Goal: Task Accomplishment & Management: Manage account settings

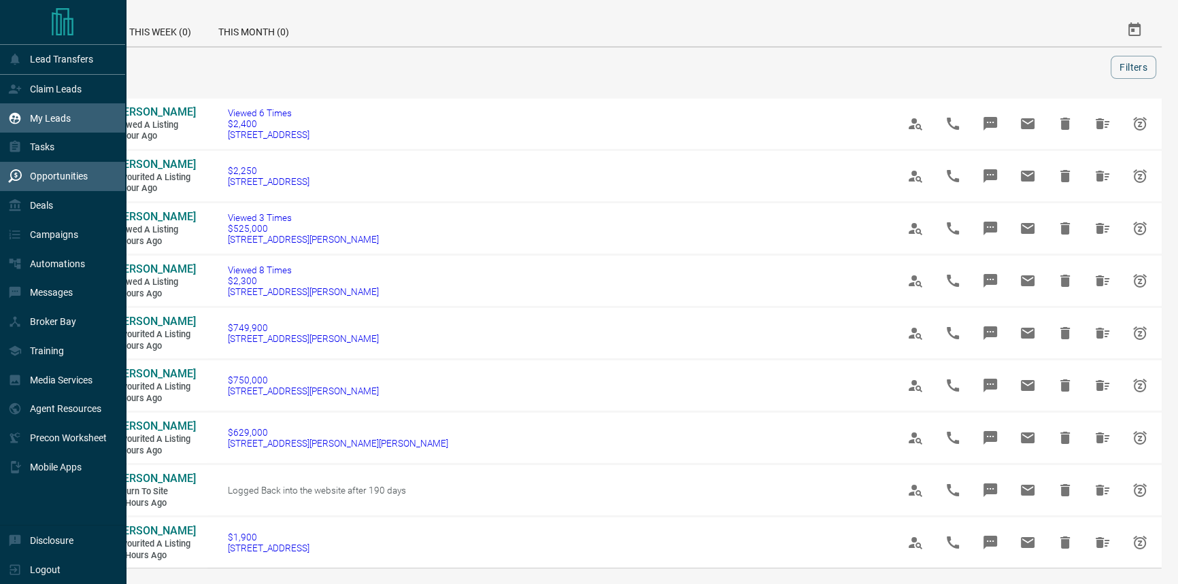
drag, startPoint x: 27, startPoint y: 116, endPoint x: 37, endPoint y: 106, distance: 13.5
click at [27, 116] on div "My Leads" at bounding box center [39, 118] width 63 height 22
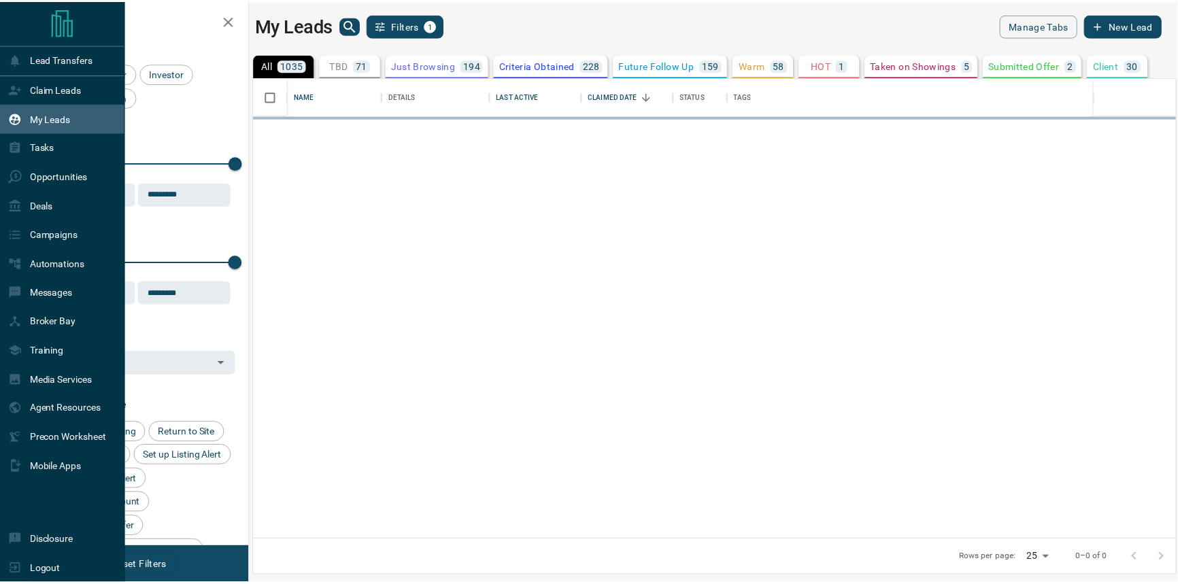
scroll to position [454, 921]
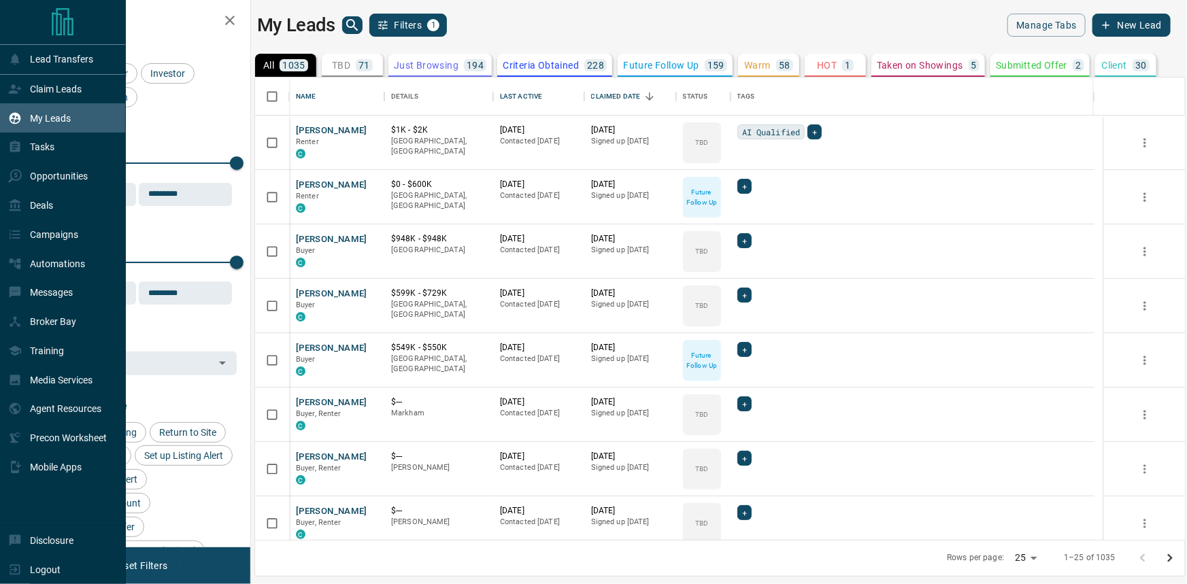
click at [79, 112] on div "My Leads" at bounding box center [63, 117] width 126 height 29
click at [81, 81] on div "Claim Leads" at bounding box center [44, 89] width 73 height 22
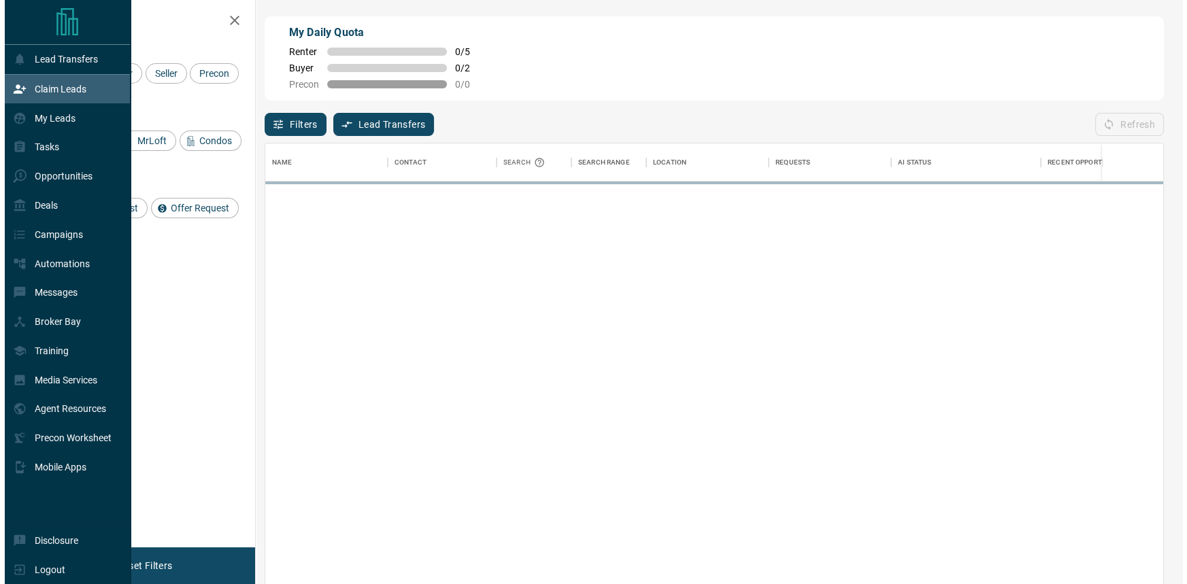
scroll to position [436, 889]
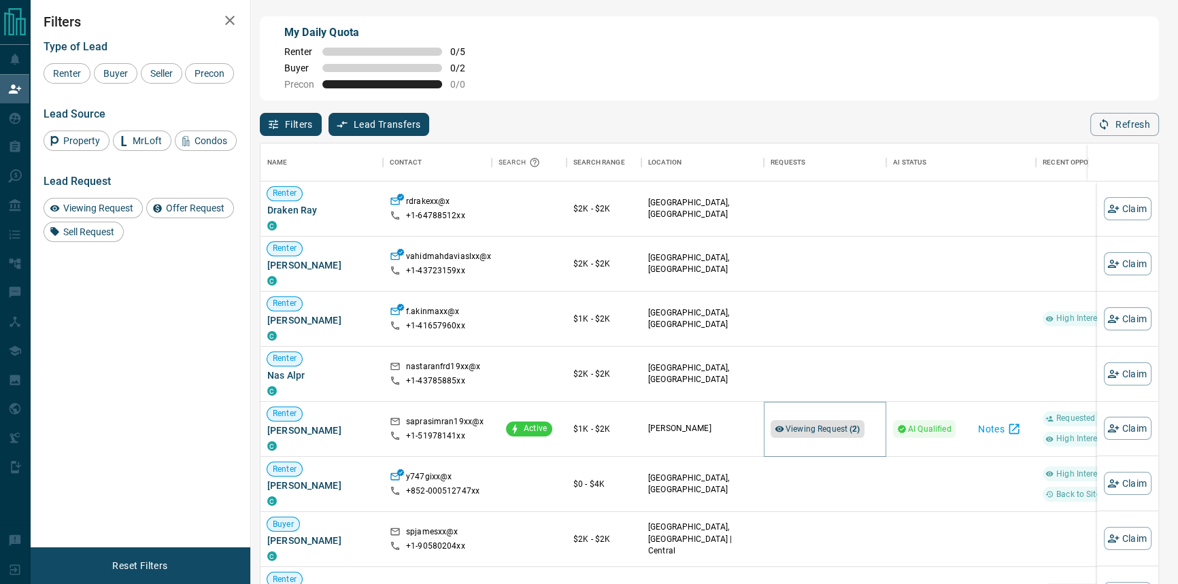
click at [791, 427] on span "Viewing Request ( 2 )" at bounding box center [823, 430] width 75 height 10
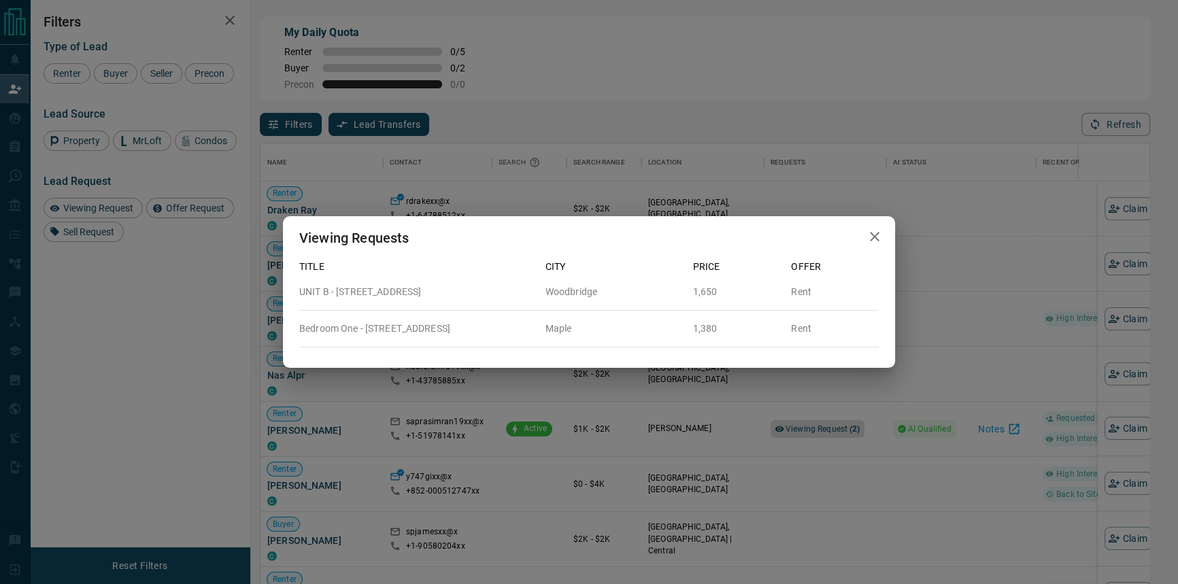
scroll to position [436, 889]
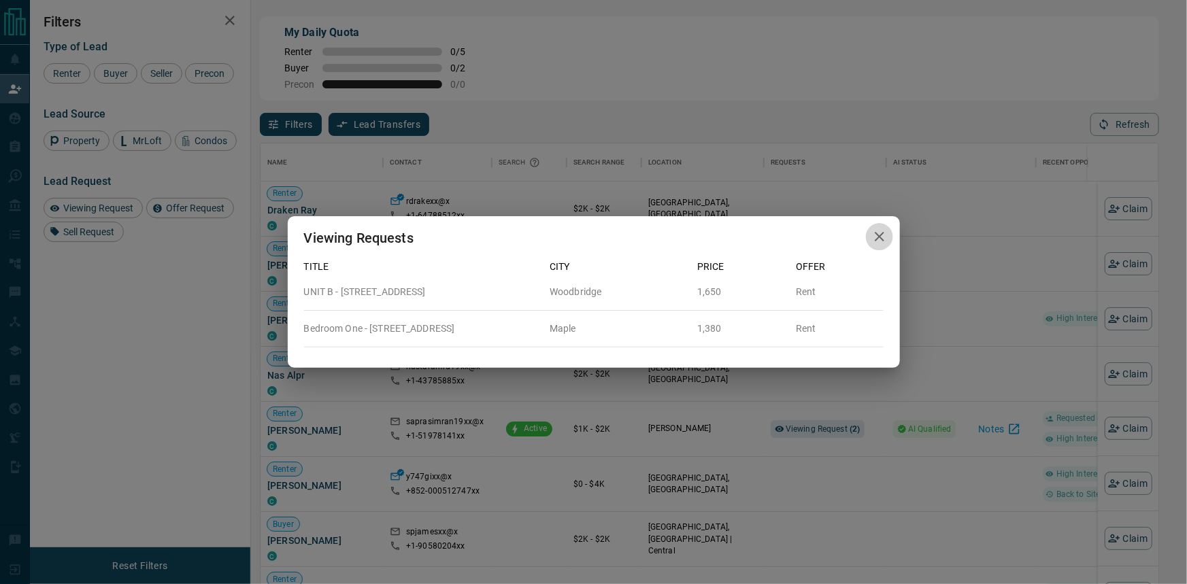
click at [885, 233] on icon "button" at bounding box center [880, 237] width 16 height 16
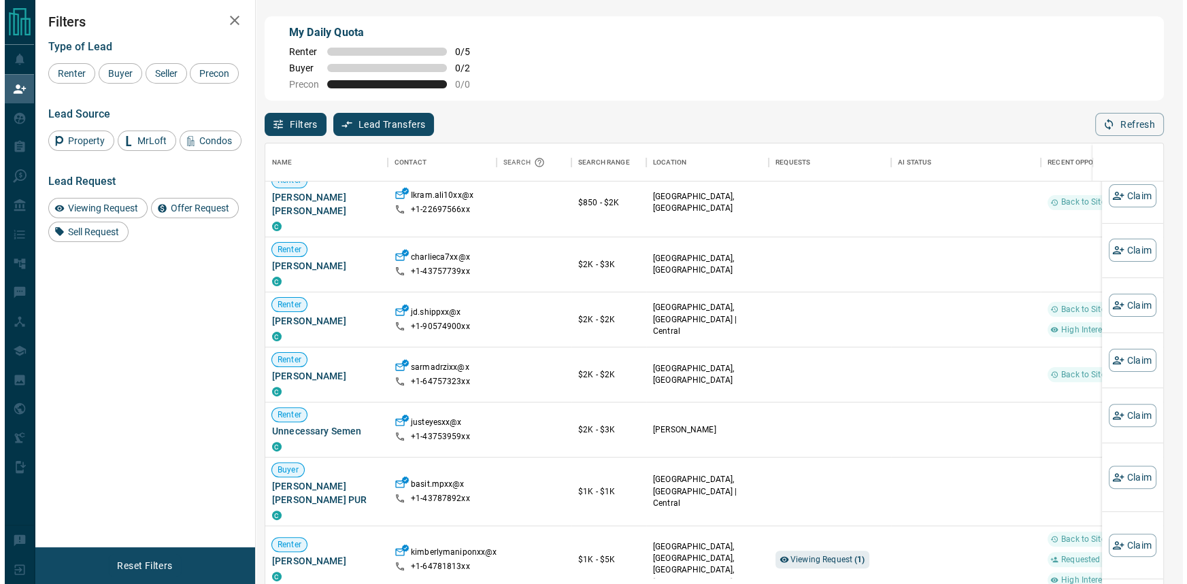
scroll to position [742, 0]
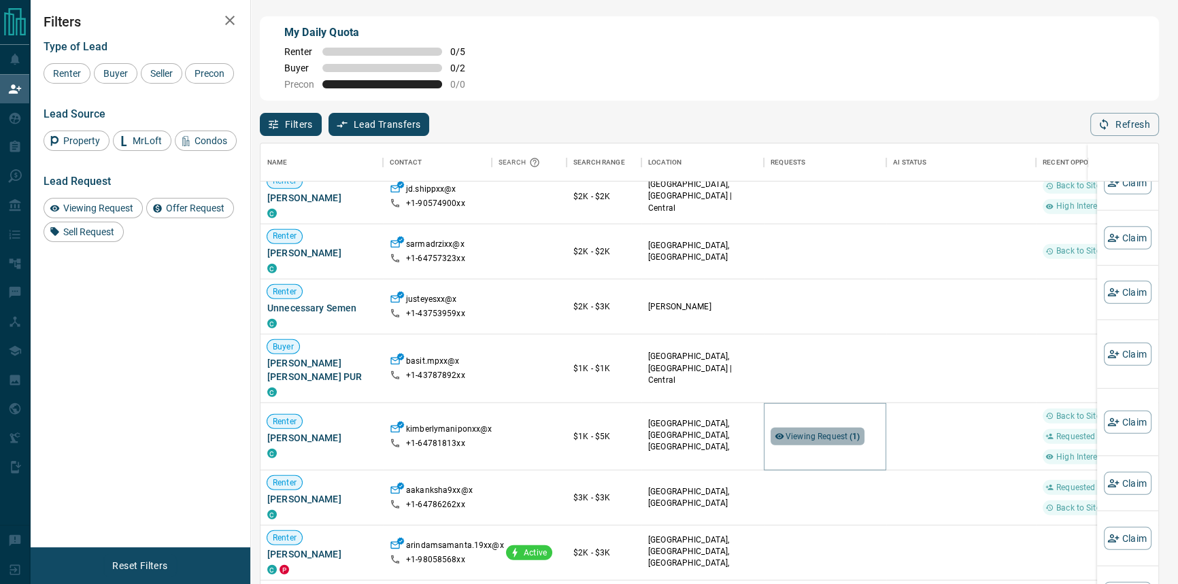
click at [816, 432] on span "Viewing Request ( 1 )" at bounding box center [823, 437] width 75 height 10
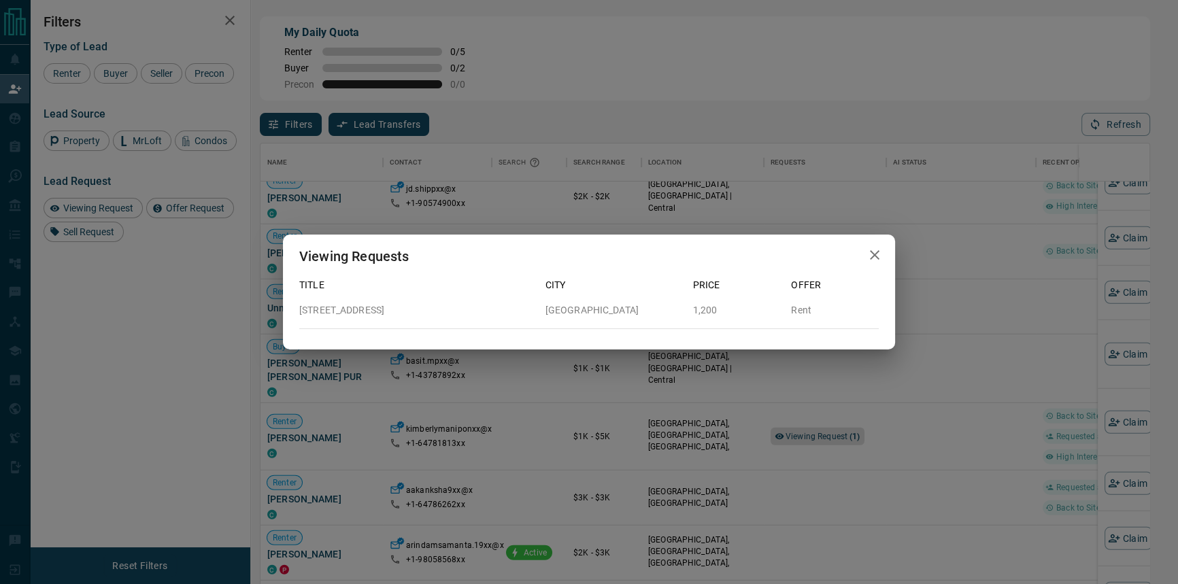
scroll to position [436, 889]
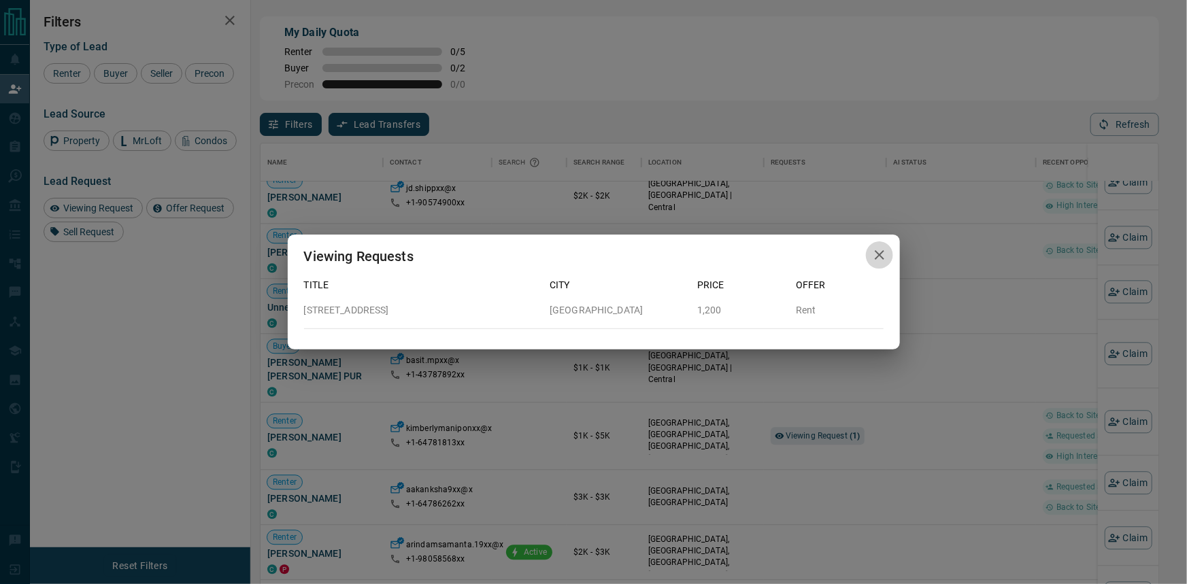
click at [878, 255] on icon "button" at bounding box center [880, 255] width 10 height 10
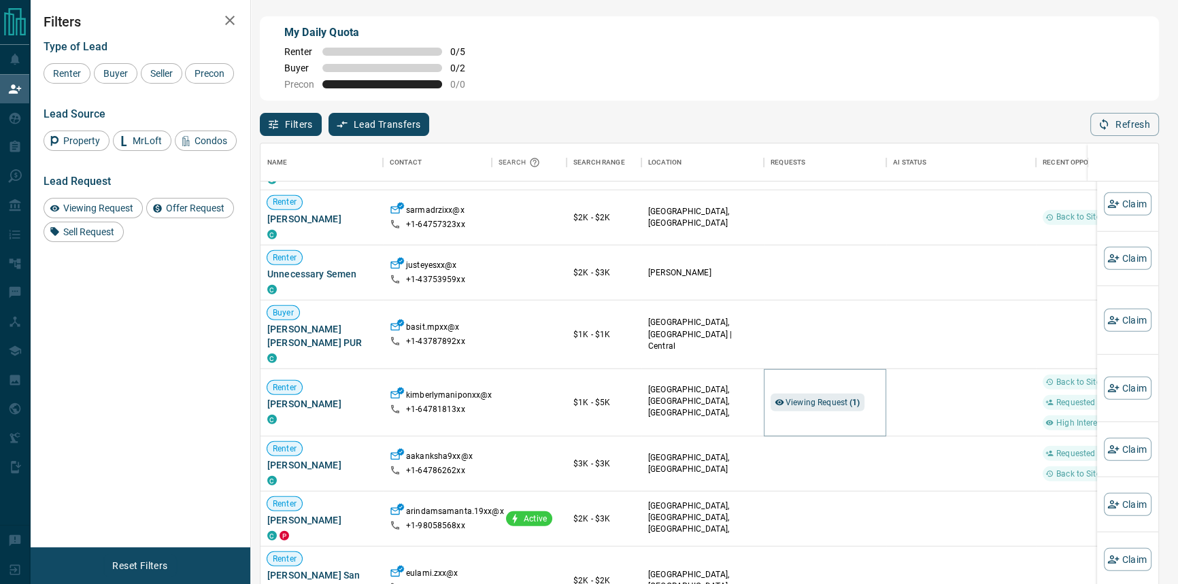
scroll to position [804, 0]
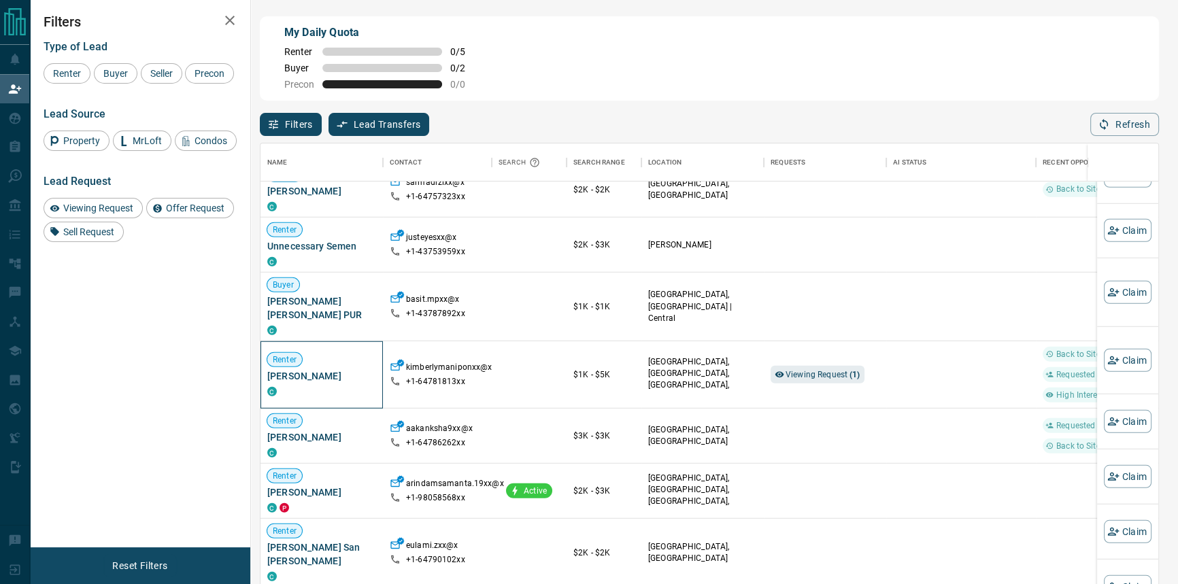
drag, startPoint x: 370, startPoint y: 363, endPoint x: 265, endPoint y: 365, distance: 104.8
click at [265, 365] on div "[PERSON_NAME] [PERSON_NAME] C" at bounding box center [322, 375] width 122 height 67
copy span "[PERSON_NAME]"
click at [796, 370] on span "Viewing Request ( 1 )" at bounding box center [823, 375] width 75 height 10
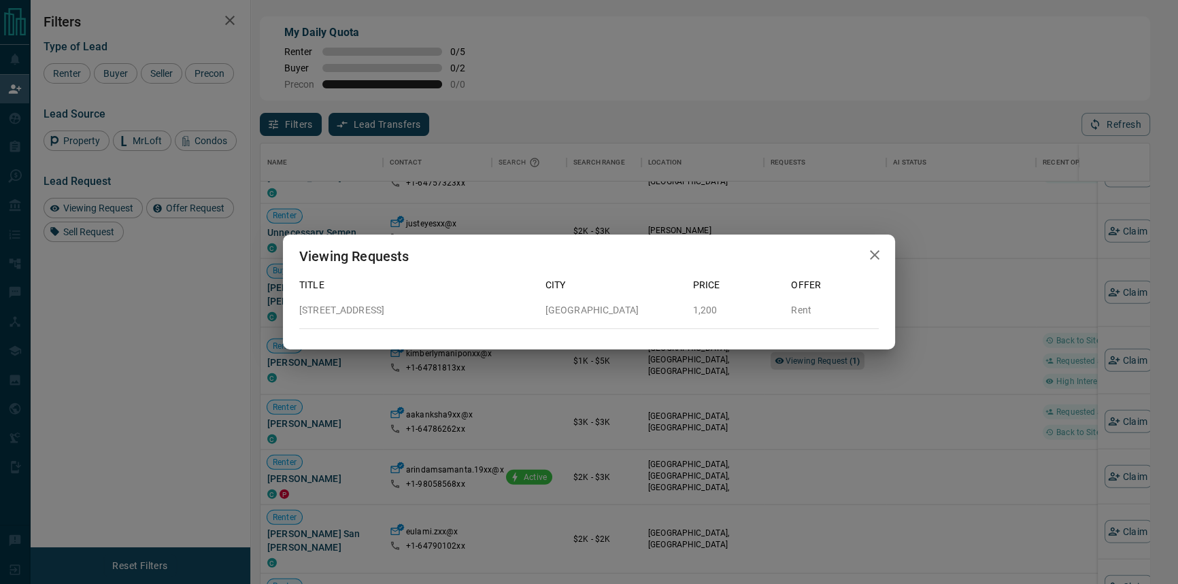
scroll to position [436, 889]
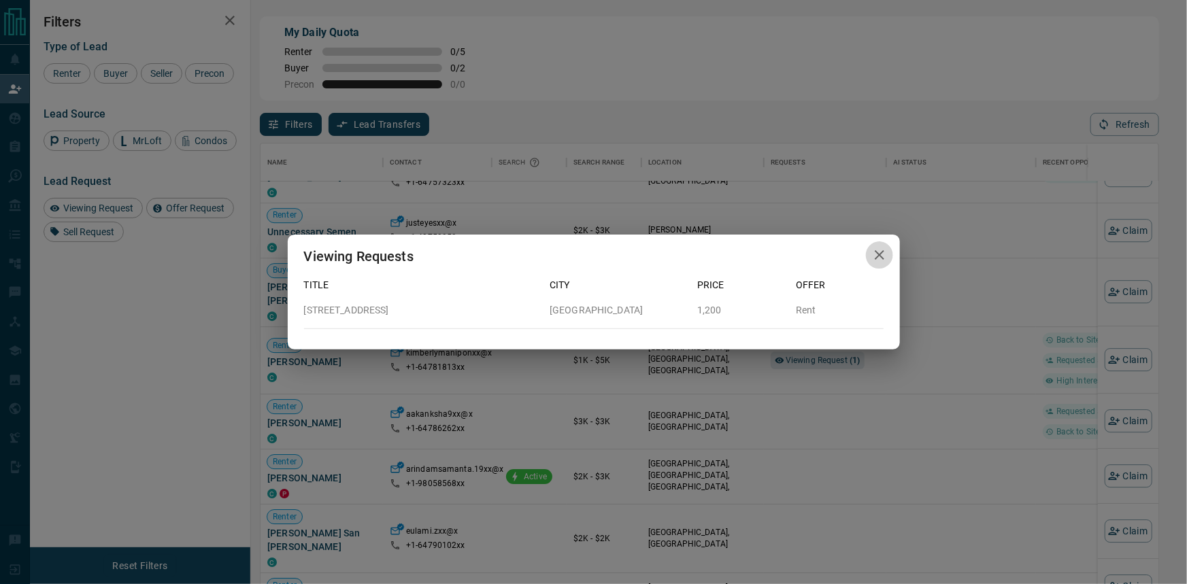
click at [873, 261] on icon "button" at bounding box center [880, 255] width 16 height 16
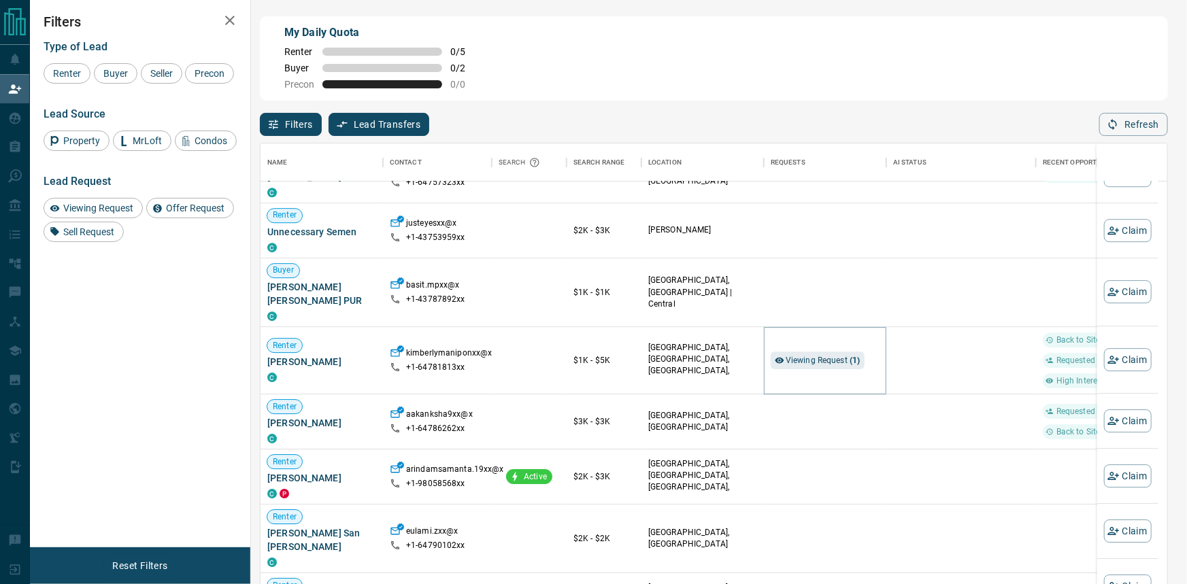
scroll to position [436, 889]
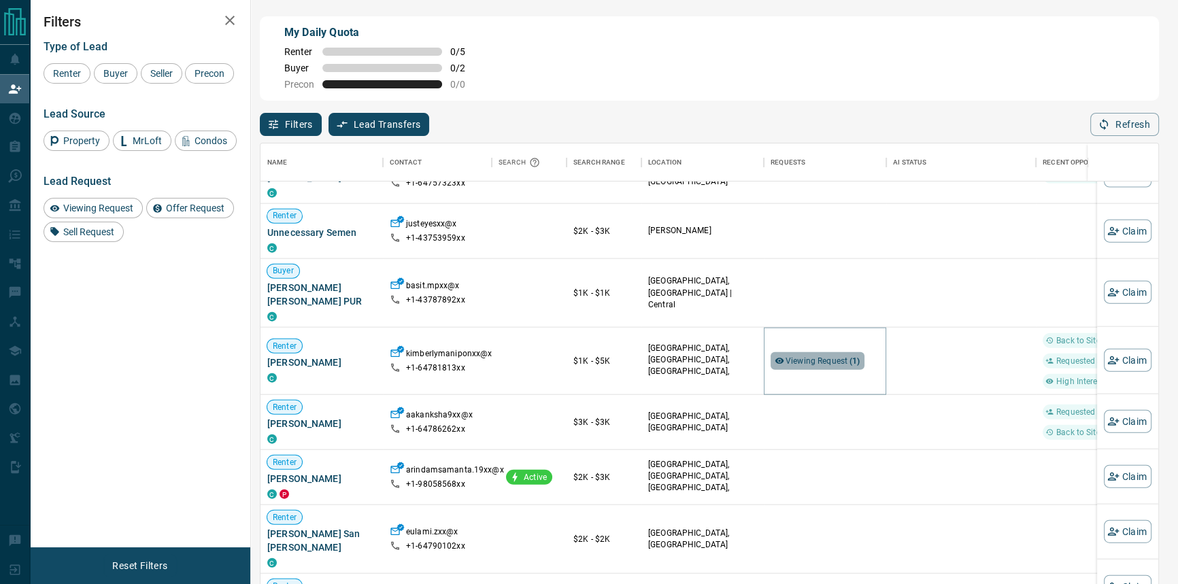
click at [861, 357] on div "Viewing Request ( 1 )" at bounding box center [818, 361] width 94 height 18
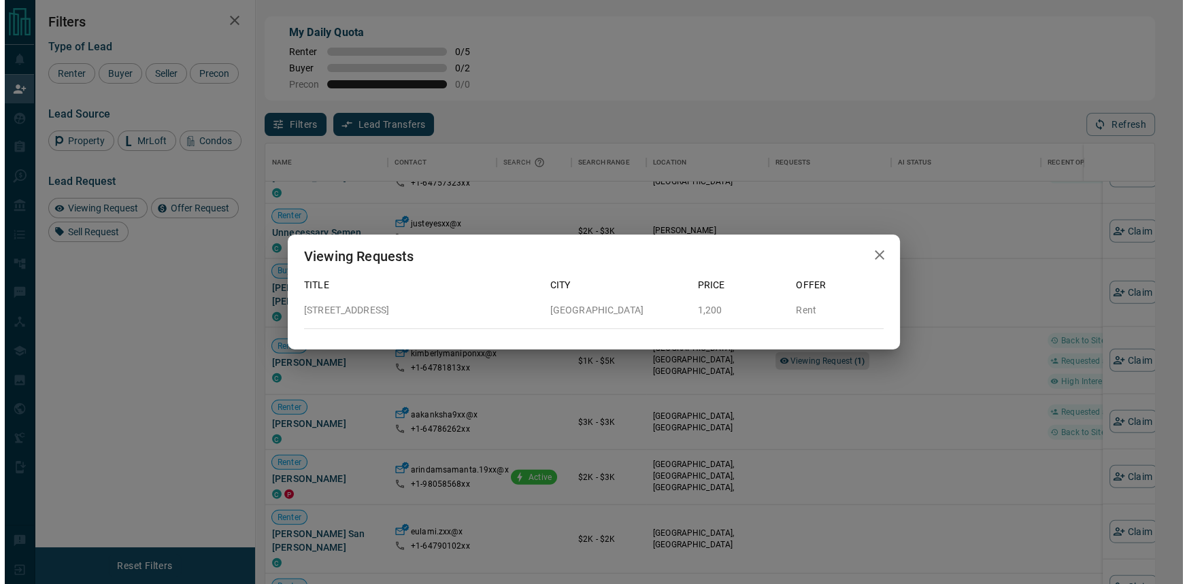
scroll to position [436, 889]
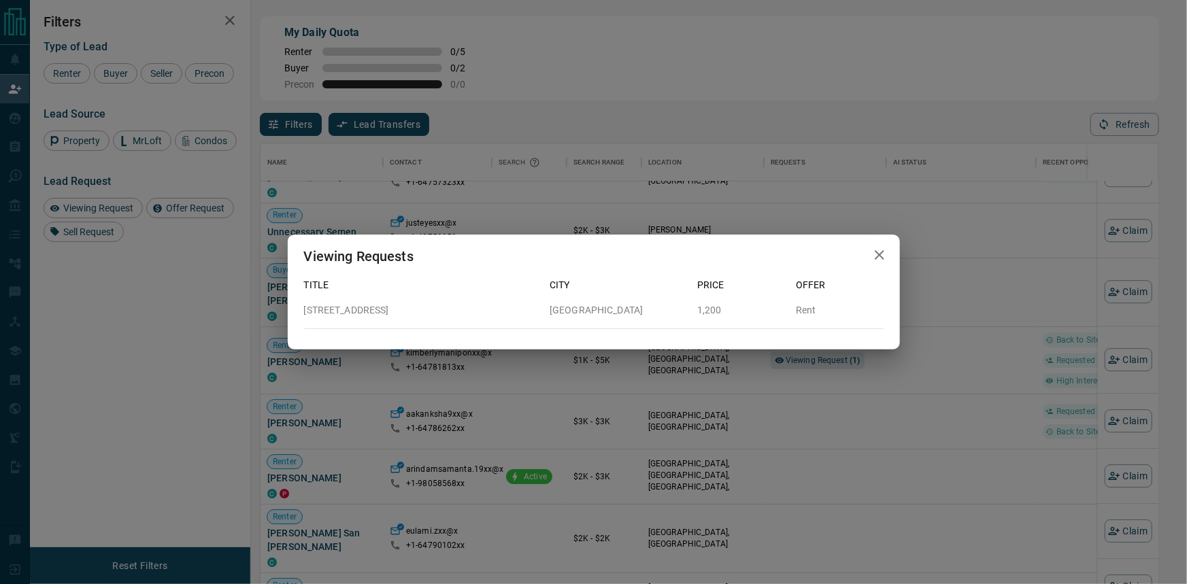
drag, startPoint x: 388, startPoint y: 306, endPoint x: 340, endPoint y: 314, distance: 48.2
click at [301, 305] on div "[STREET_ADDRESS]" at bounding box center [416, 305] width 246 height 25
copy p "[STREET_ADDRESS]"
